Goal: Information Seeking & Learning: Learn about a topic

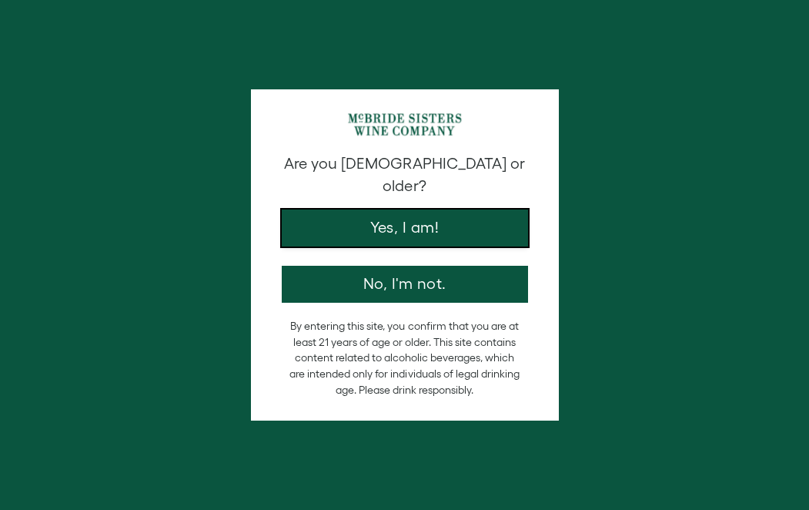
click at [477, 209] on button "Yes, I am!" at bounding box center [405, 227] width 246 height 37
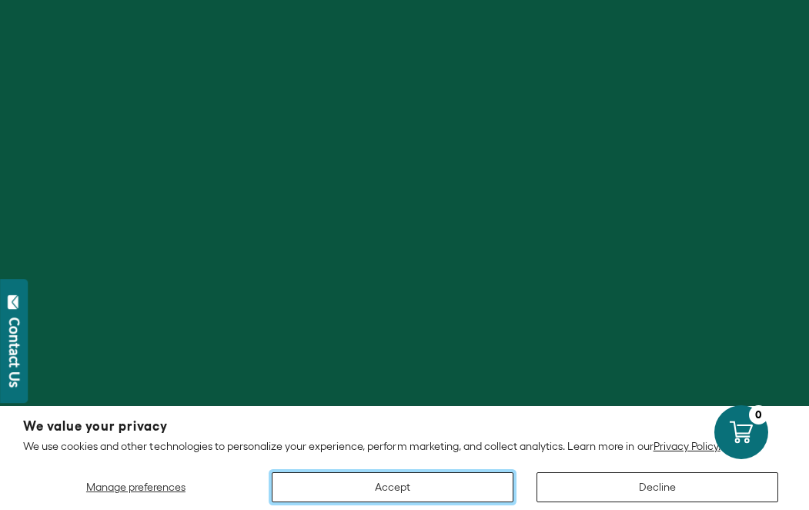
click at [440, 486] on button "Accept" at bounding box center [393, 487] width 242 height 30
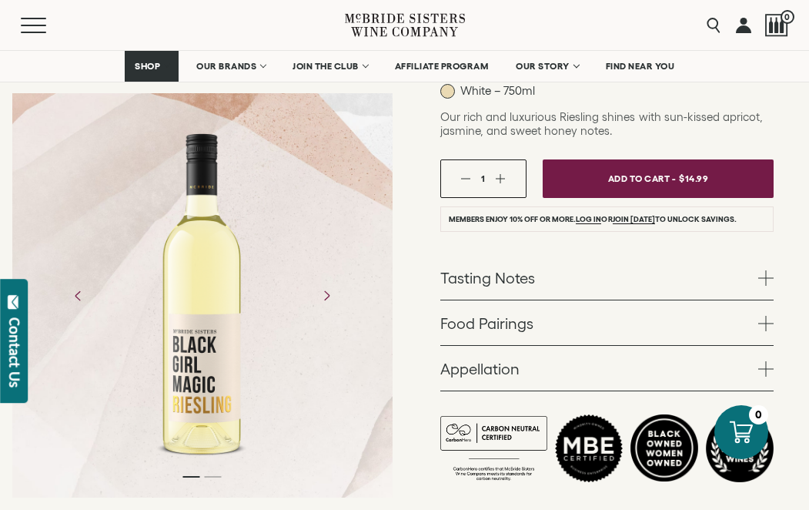
scroll to position [278, 0]
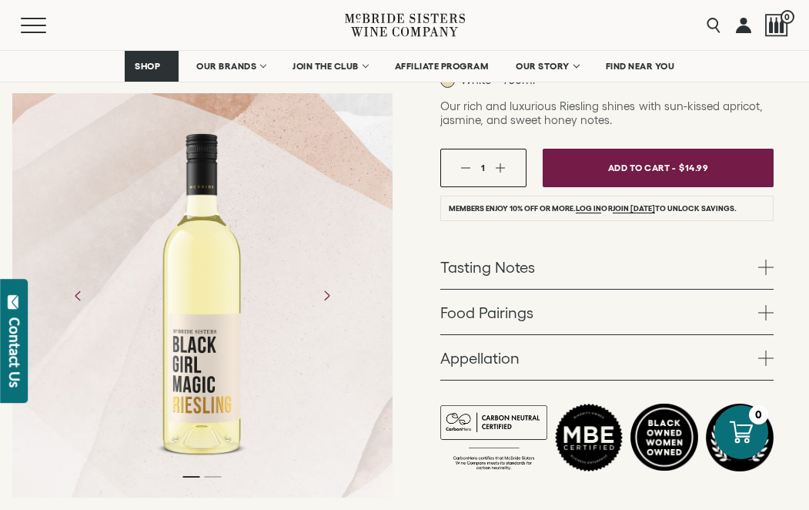
click at [577, 274] on link "Tasting Notes" at bounding box center [606, 266] width 333 height 45
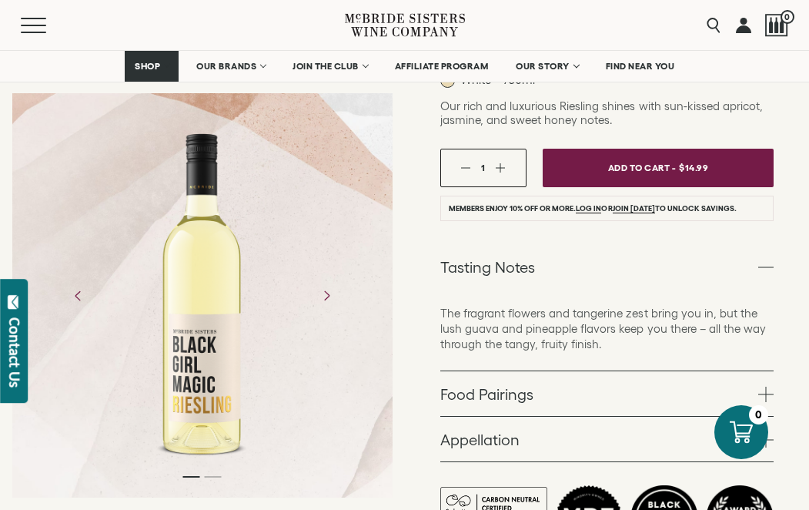
click at [577, 274] on link "Tasting Notes" at bounding box center [606, 266] width 333 height 45
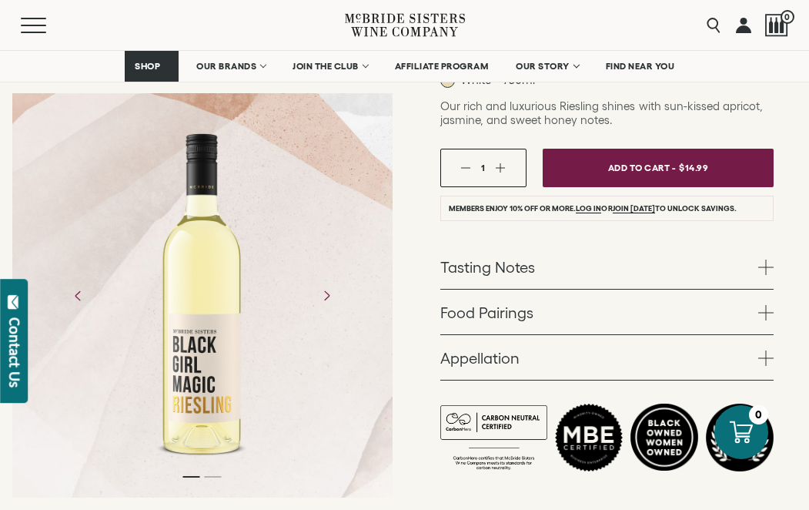
click at [564, 374] on link "Appellation" at bounding box center [606, 357] width 333 height 45
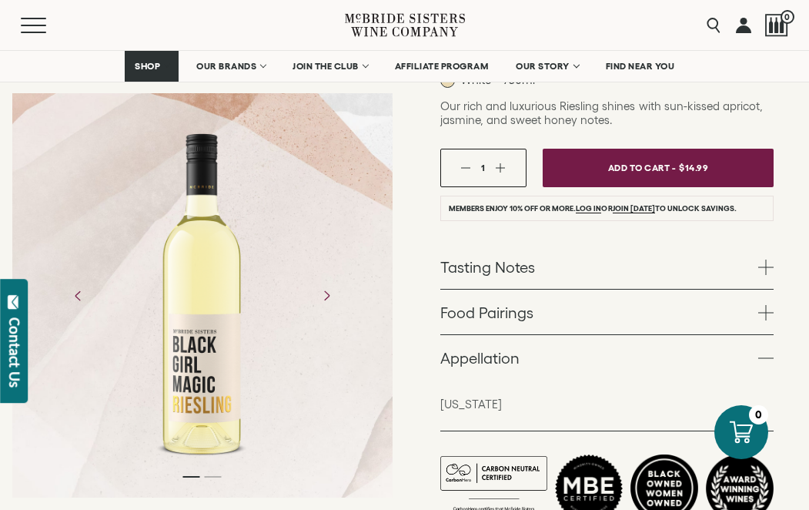
click at [572, 371] on link "Appellation" at bounding box center [606, 357] width 333 height 45
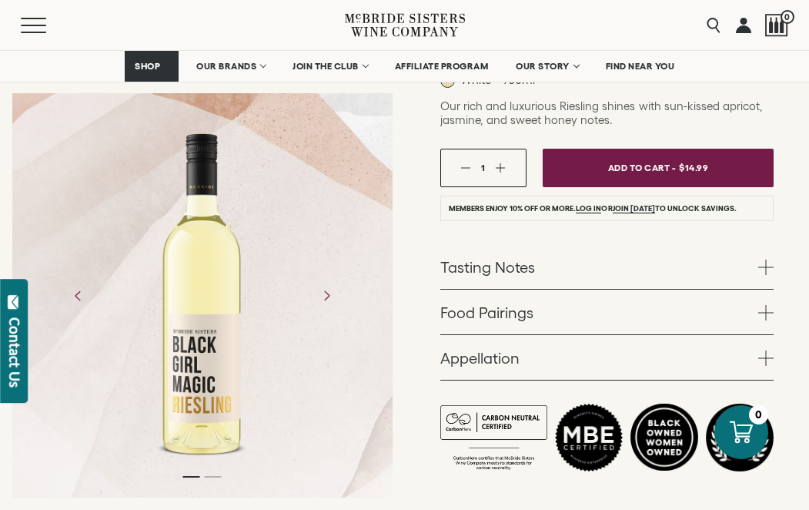
click at [583, 293] on link "Food Pairings" at bounding box center [606, 311] width 333 height 45
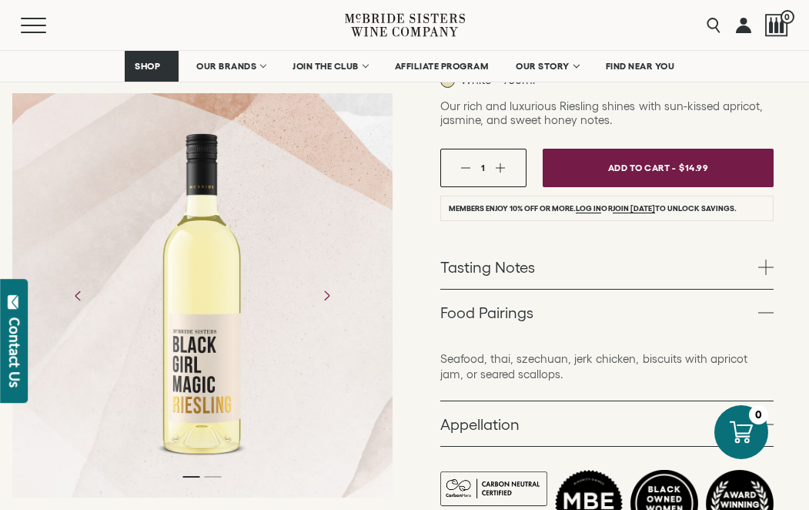
click at [575, 310] on link "Food Pairings" at bounding box center [606, 311] width 333 height 45
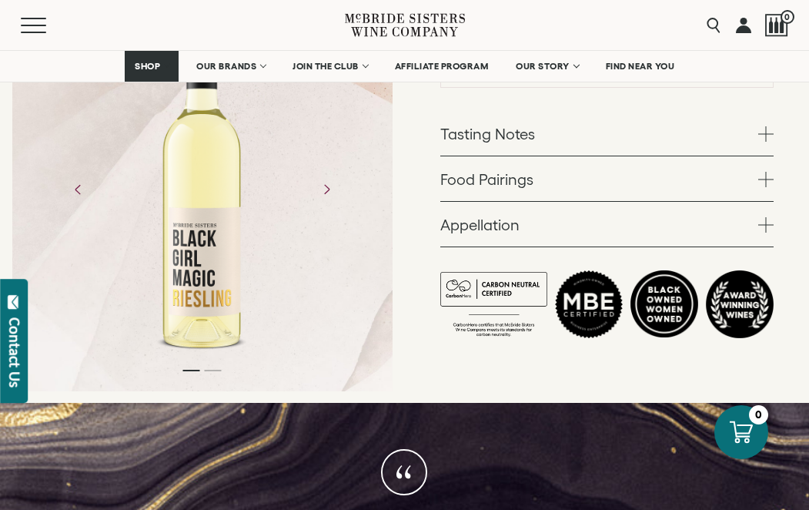
scroll to position [413, 0]
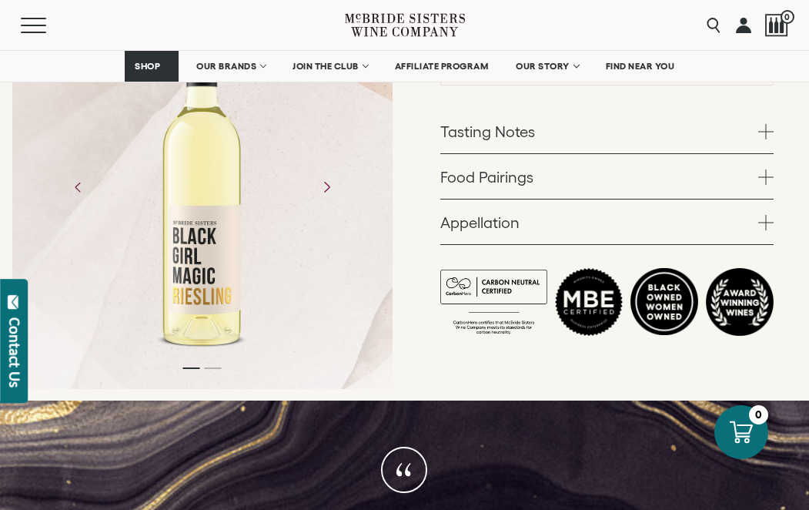
click at [335, 197] on icon "Next" at bounding box center [326, 186] width 27 height 27
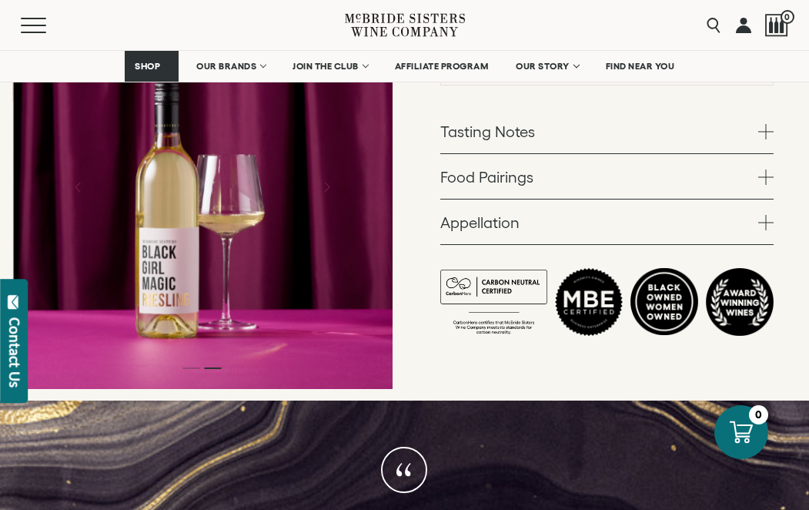
click at [350, 209] on div at bounding box center [203, 187] width 380 height 404
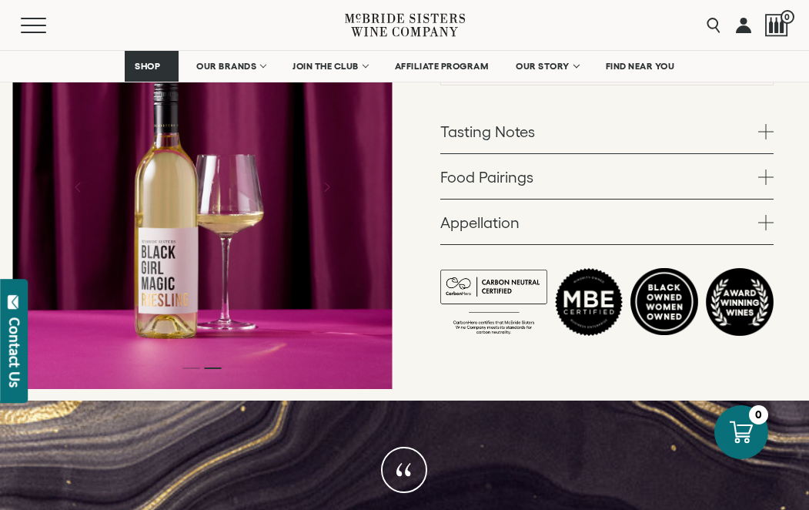
click at [346, 204] on div at bounding box center [202, 187] width 380 height 404
click at [331, 189] on icon "Next" at bounding box center [326, 186] width 27 height 27
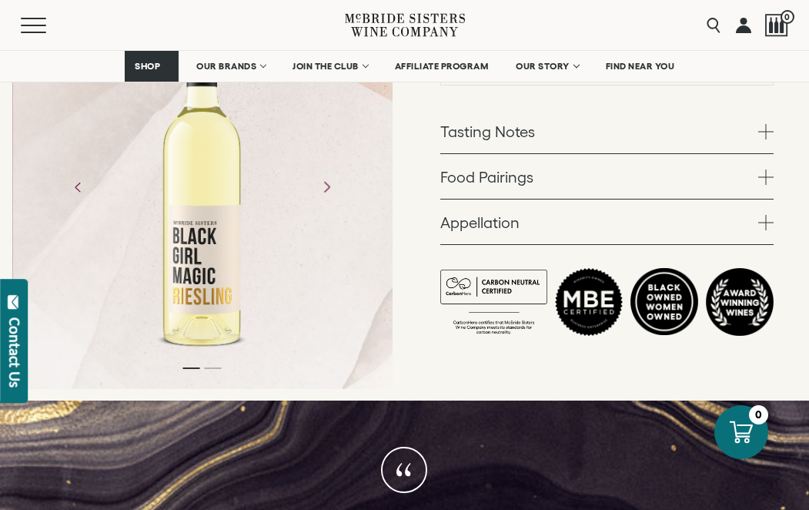
click at [331, 189] on icon "Next" at bounding box center [326, 186] width 27 height 27
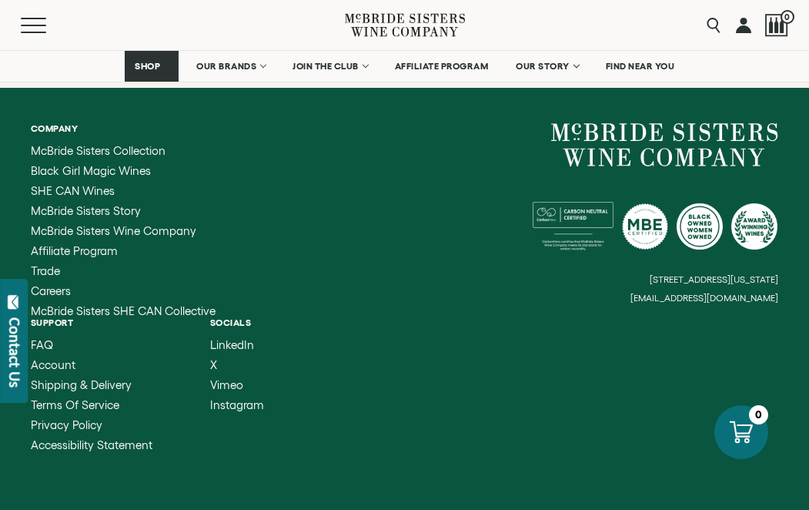
scroll to position [3503, 0]
